Goal: Task Accomplishment & Management: Manage account settings

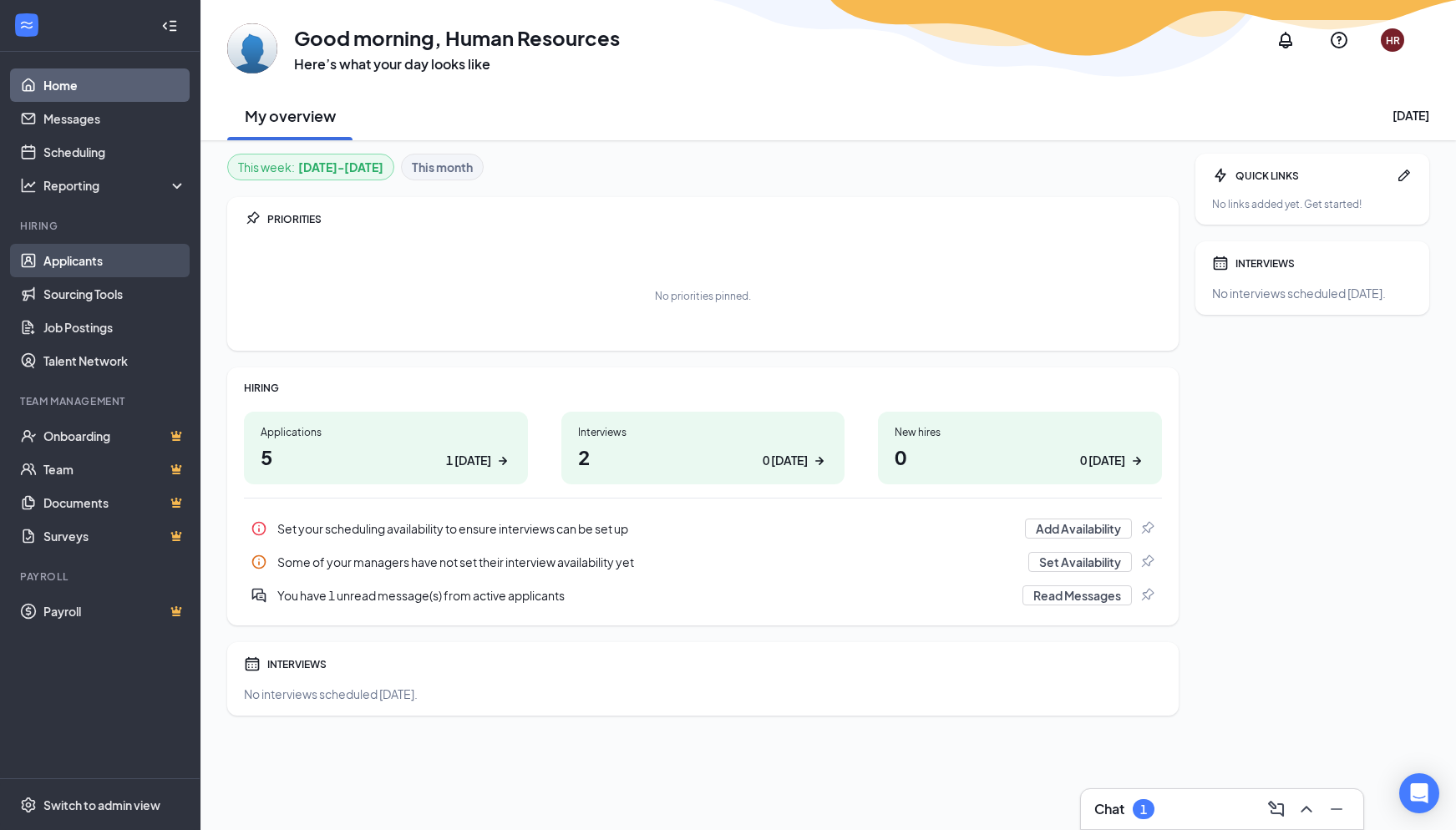
click at [141, 267] on link "Applicants" at bounding box center [114, 260] width 142 height 33
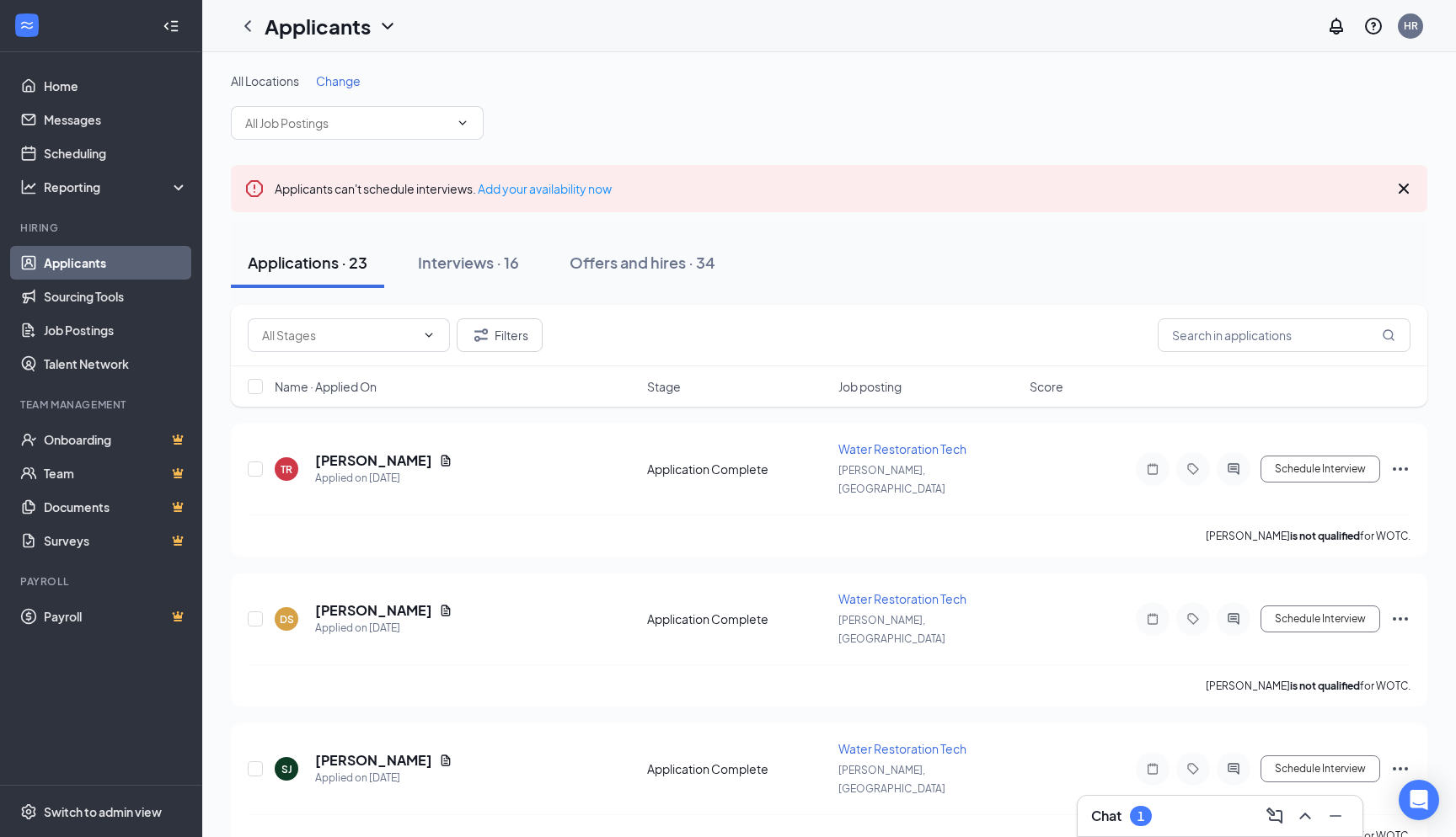
click at [344, 270] on div "Applications · 23" at bounding box center [307, 263] width 120 height 21
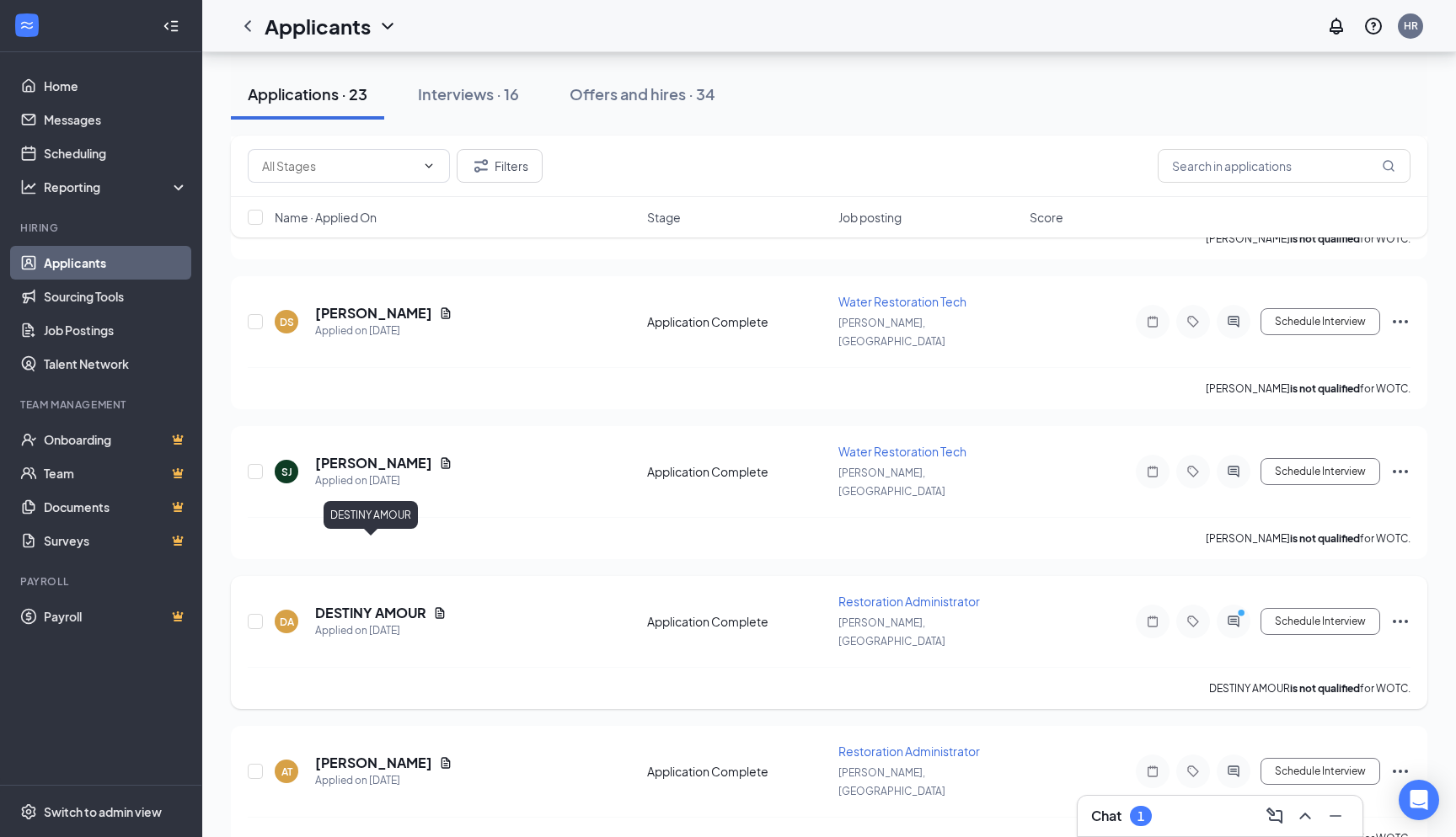
scroll to position [337, 0]
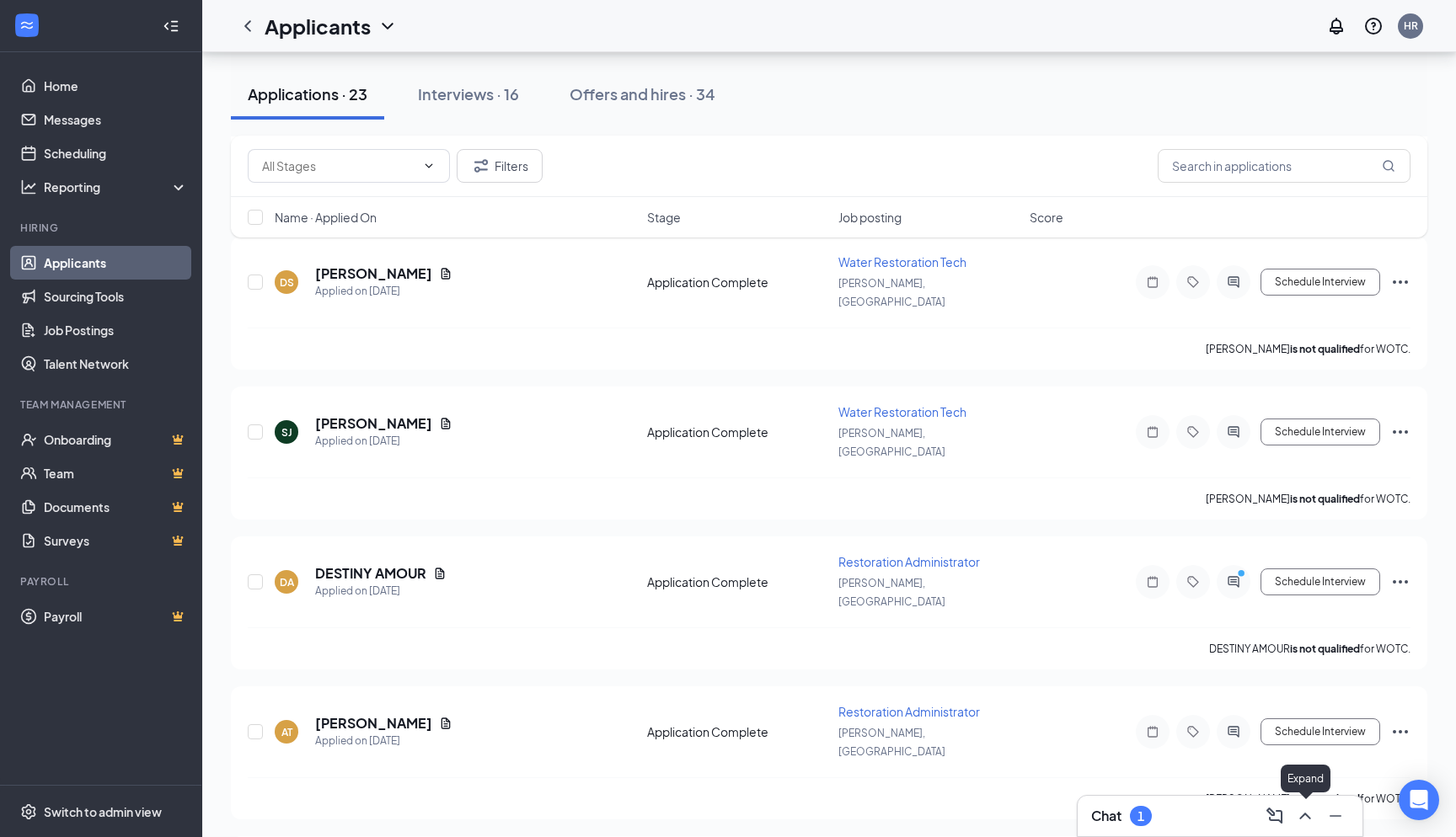
click at [1298, 811] on icon "ChevronUp" at bounding box center [1305, 816] width 20 height 20
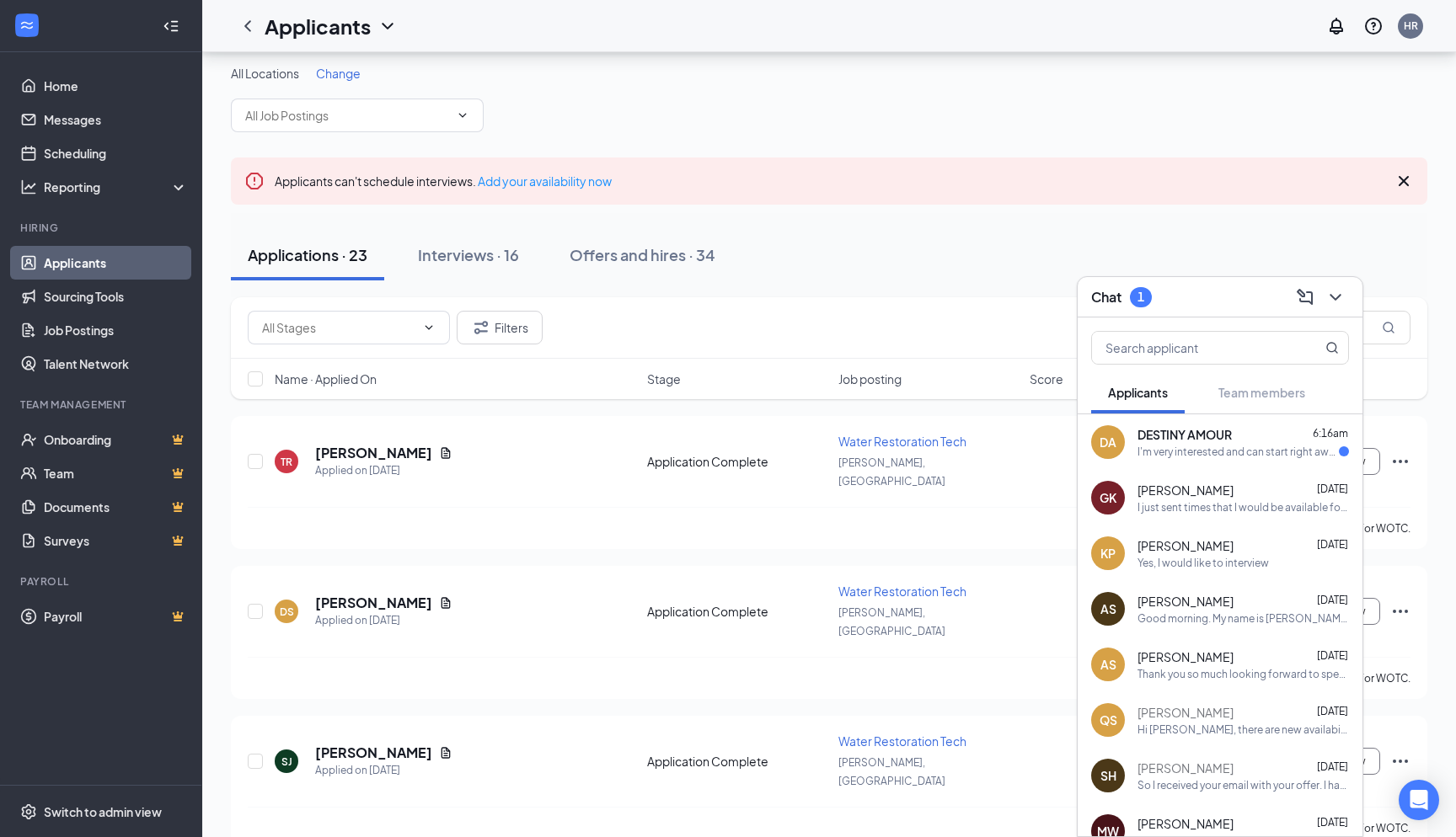
scroll to position [0, 0]
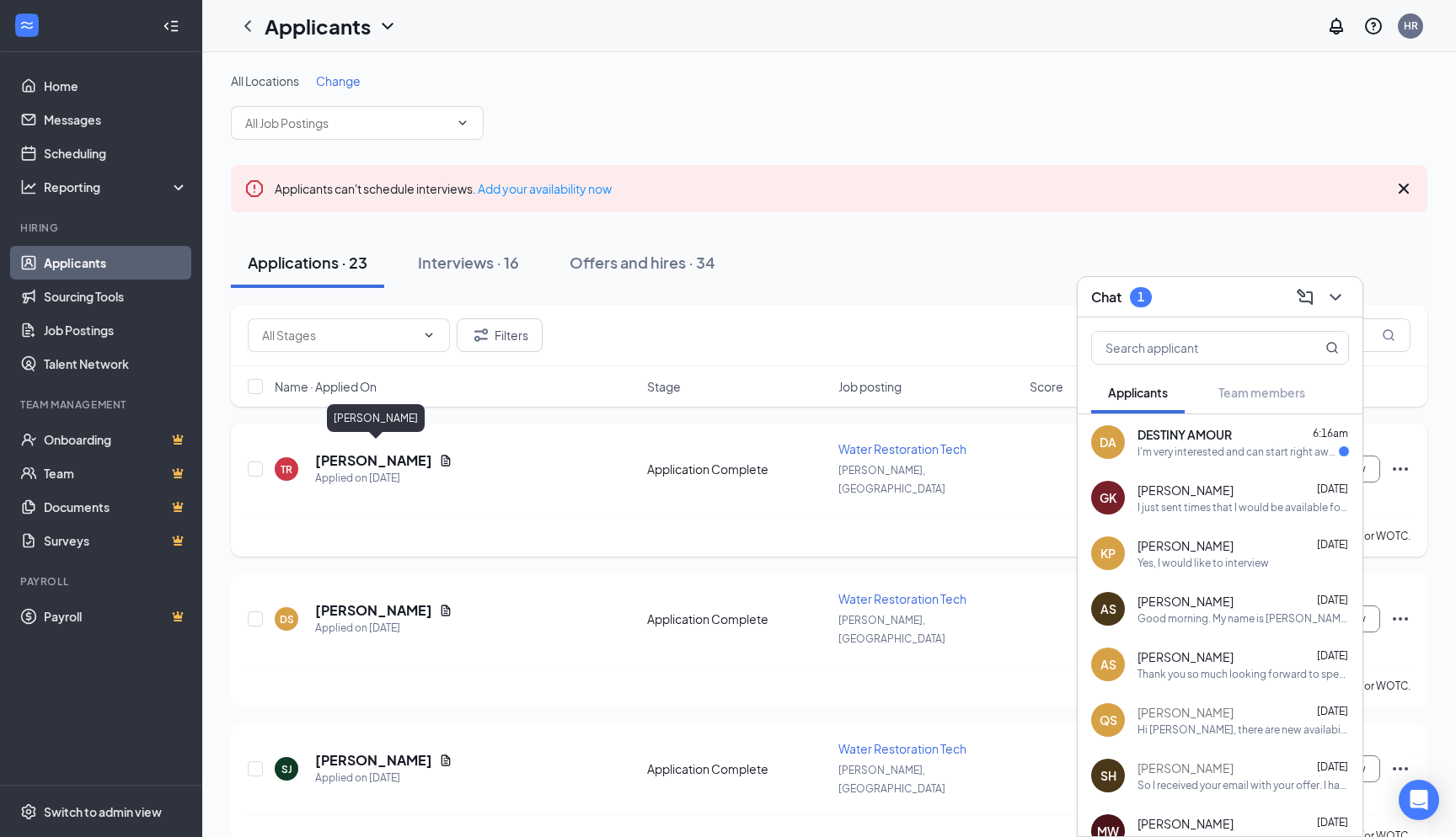
drag, startPoint x: 423, startPoint y: 446, endPoint x: 461, endPoint y: 443, distance: 38.1
click at [423, 452] on h5 "[PERSON_NAME]" at bounding box center [373, 460] width 117 height 18
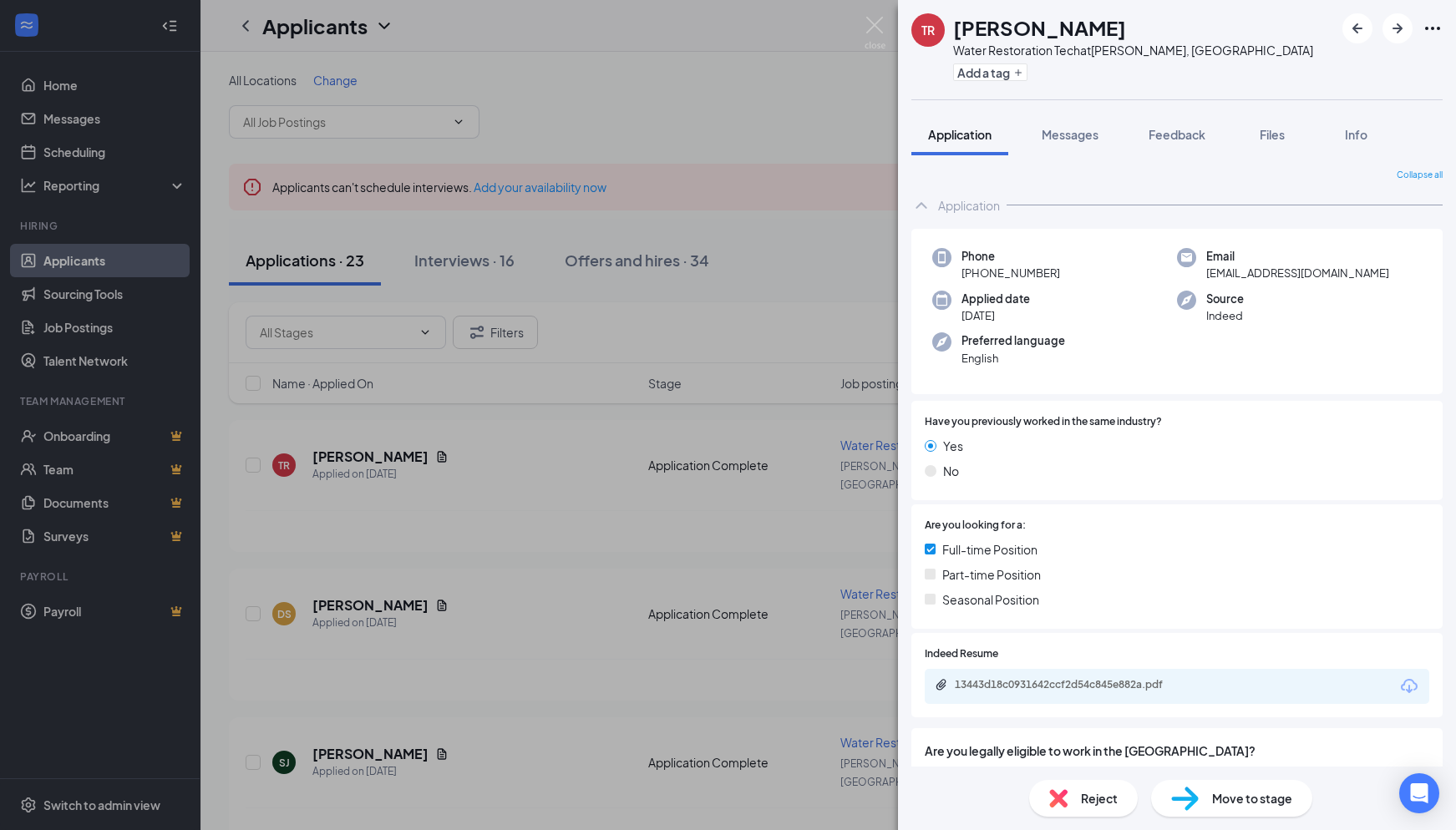
click at [1398, 686] on icon "Download" at bounding box center [1408, 686] width 20 height 20
click at [631, 515] on div "TR [PERSON_NAME] Water Restoration Tech at Hayden, ID Add a tag Application Mes…" at bounding box center [728, 415] width 1456 height 830
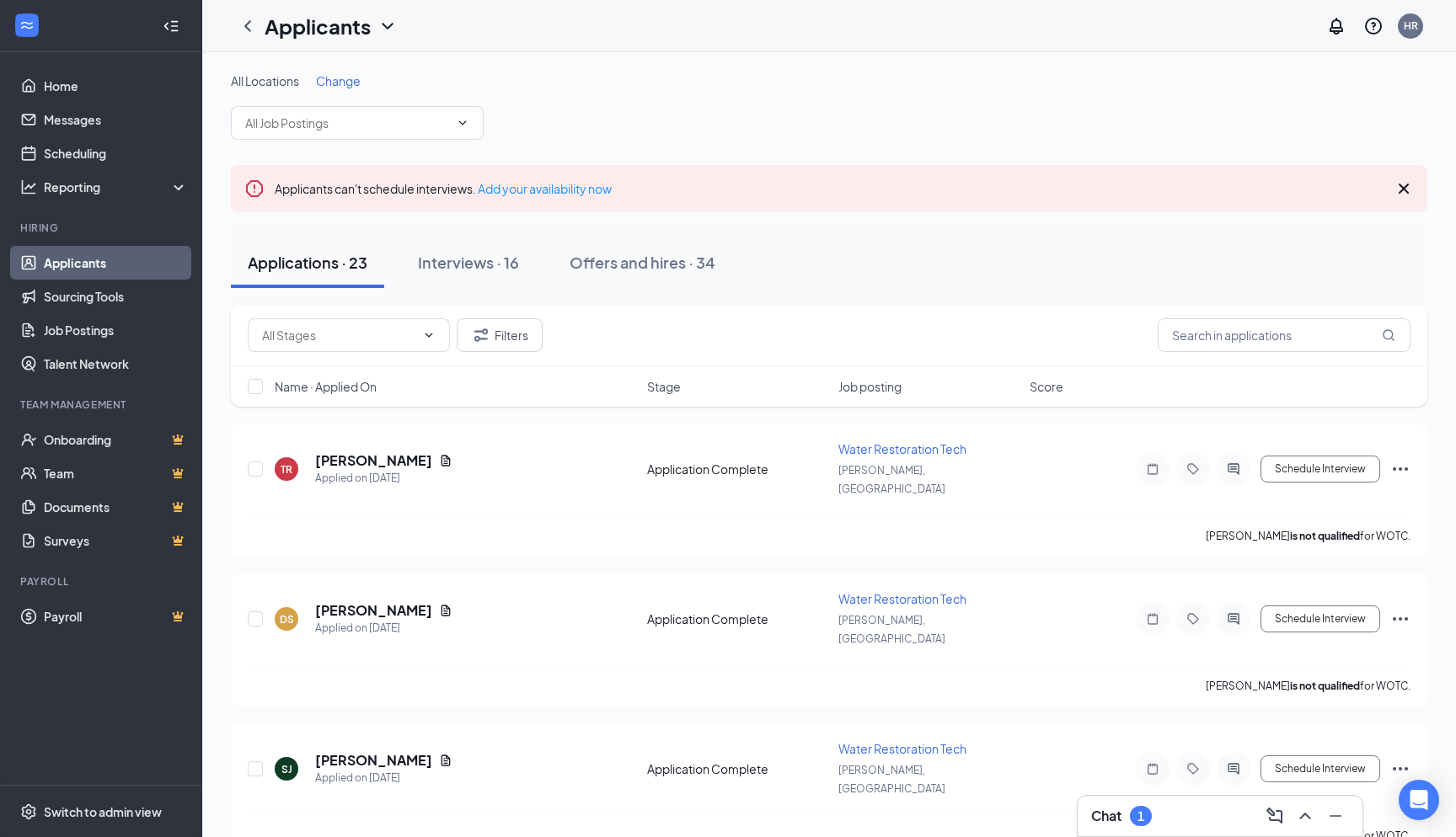
click at [64, 264] on link "Applicants" at bounding box center [115, 263] width 144 height 33
click at [64, 267] on link "Applicants" at bounding box center [115, 263] width 144 height 33
click at [98, 262] on link "Applicants" at bounding box center [115, 263] width 144 height 33
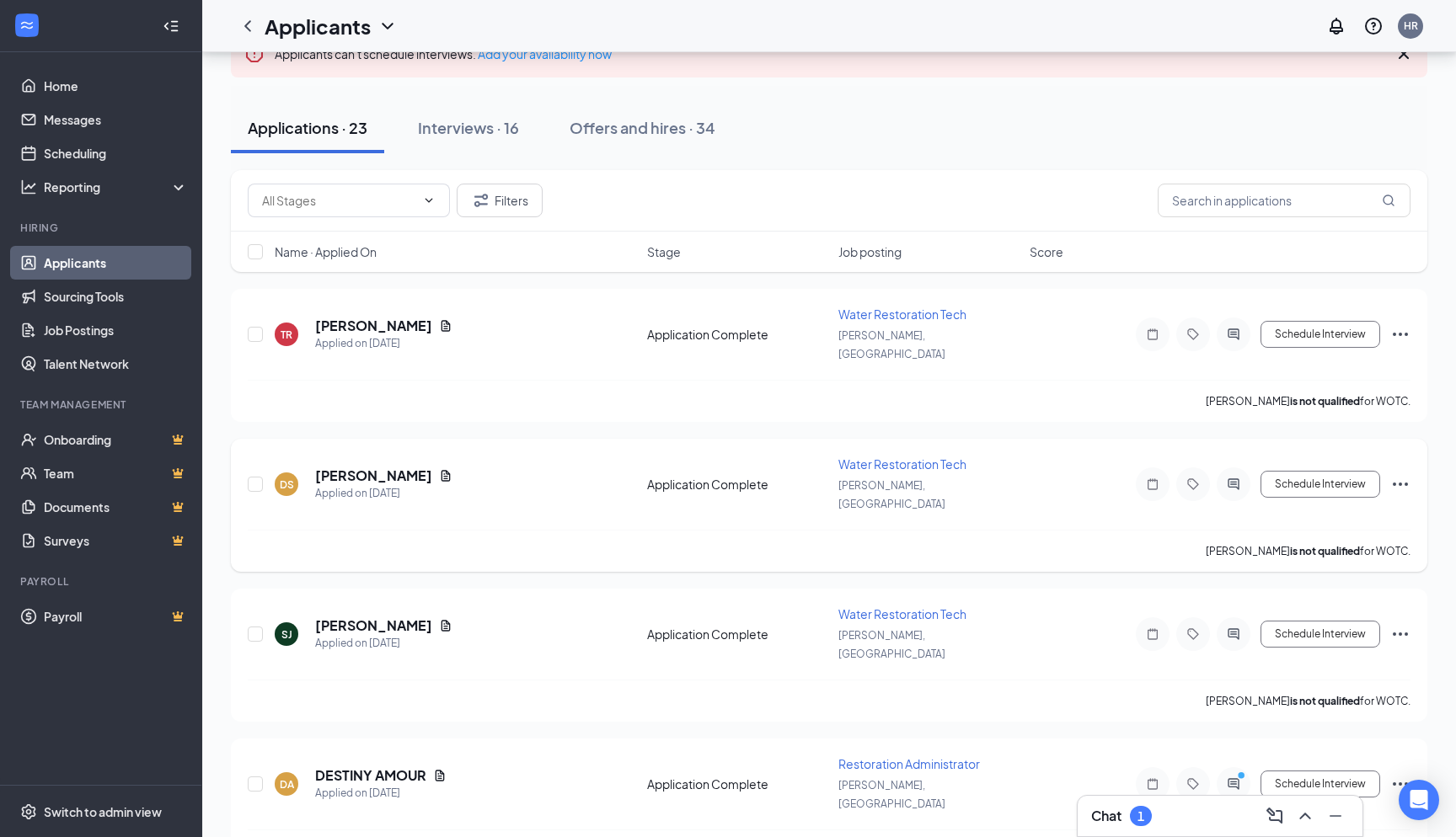
scroll to position [168, 0]
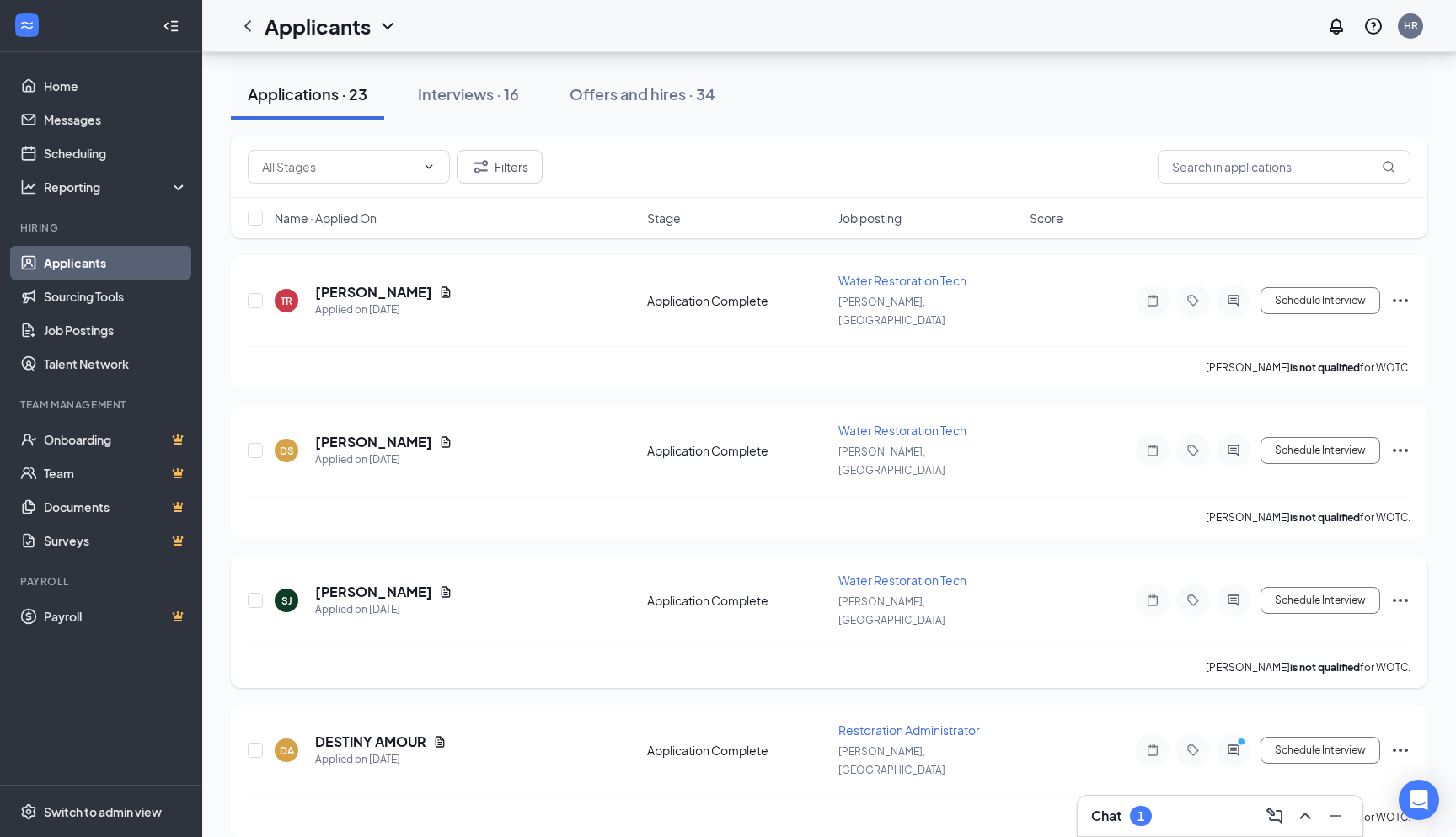
click at [1405, 591] on icon "Ellipses" at bounding box center [1400, 600] width 20 height 20
click at [1280, 791] on p "Reject" at bounding box center [1325, 798] width 145 height 17
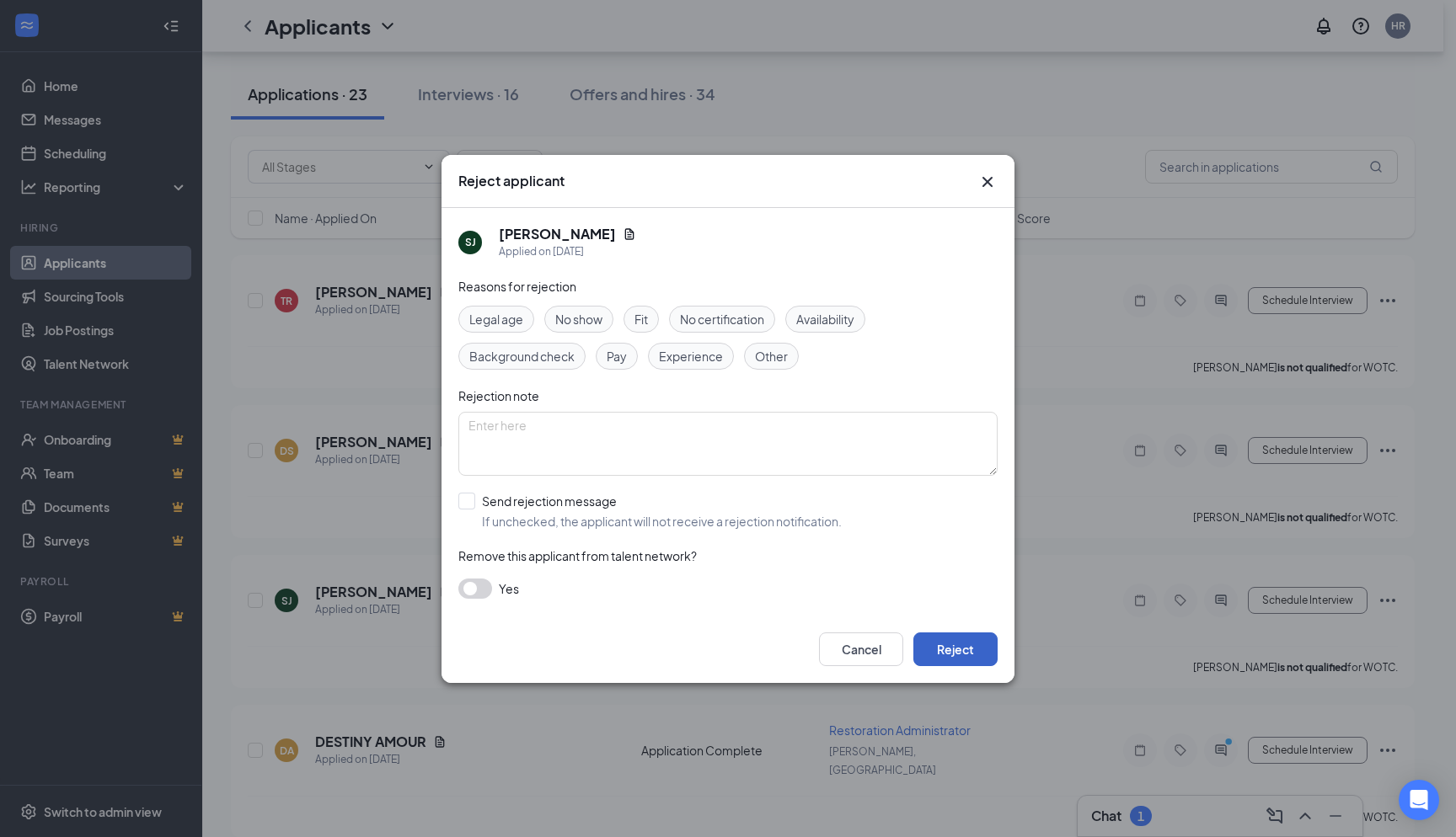
click at [940, 647] on button "Reject" at bounding box center [955, 649] width 85 height 33
